Goal: Task Accomplishment & Management: Manage account settings

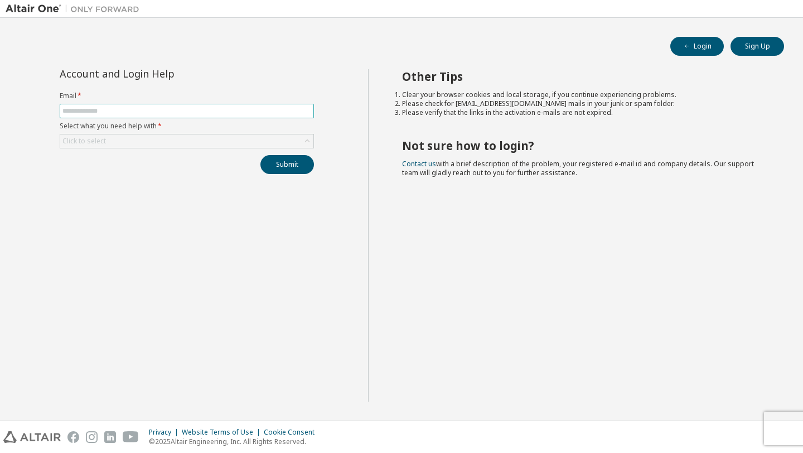
click at [196, 115] on span at bounding box center [187, 111] width 254 height 14
click at [194, 113] on input "text" at bounding box center [186, 110] width 249 height 9
type input "**********"
click at [178, 143] on div "Click to select" at bounding box center [186, 140] width 253 height 13
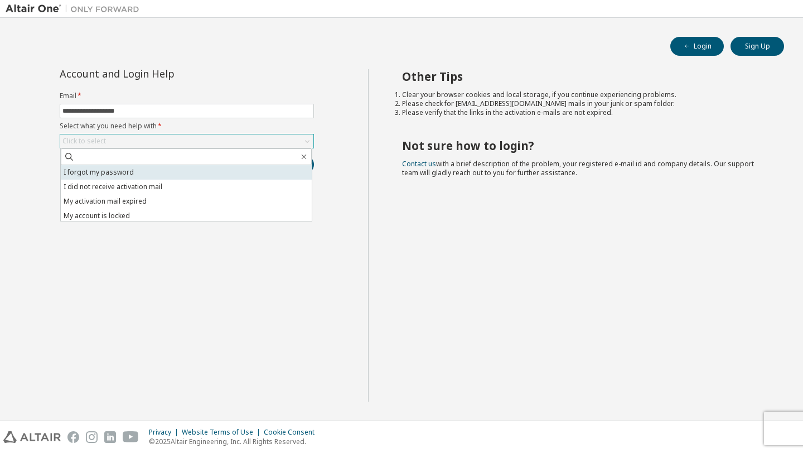
click at [166, 176] on li "I forgot my password" at bounding box center [186, 172] width 251 height 14
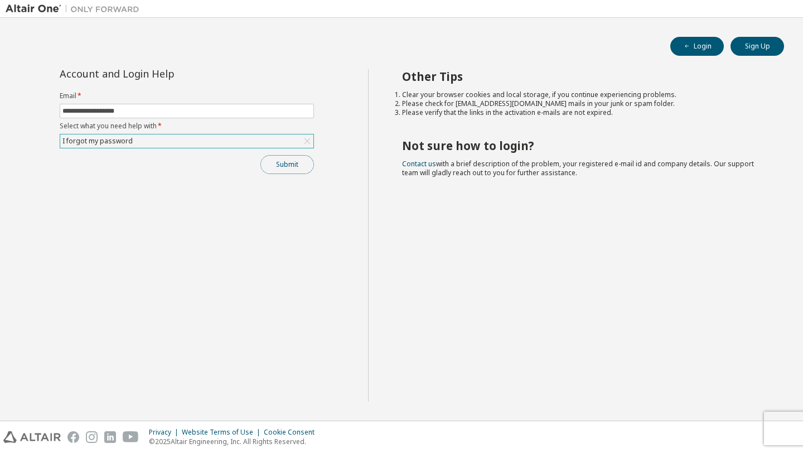
click at [279, 164] on button "Submit" at bounding box center [287, 164] width 54 height 19
